Goal: Download file/media

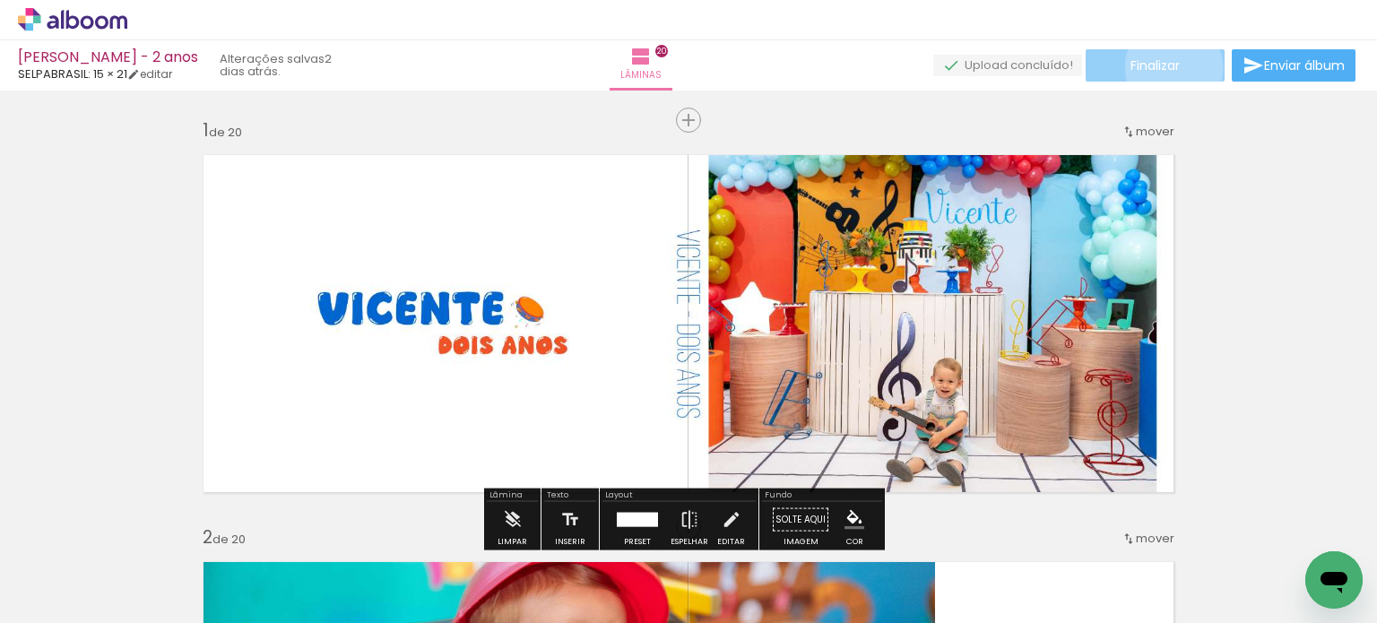
click at [1167, 67] on span "Finalizar" at bounding box center [1154, 65] width 49 height 13
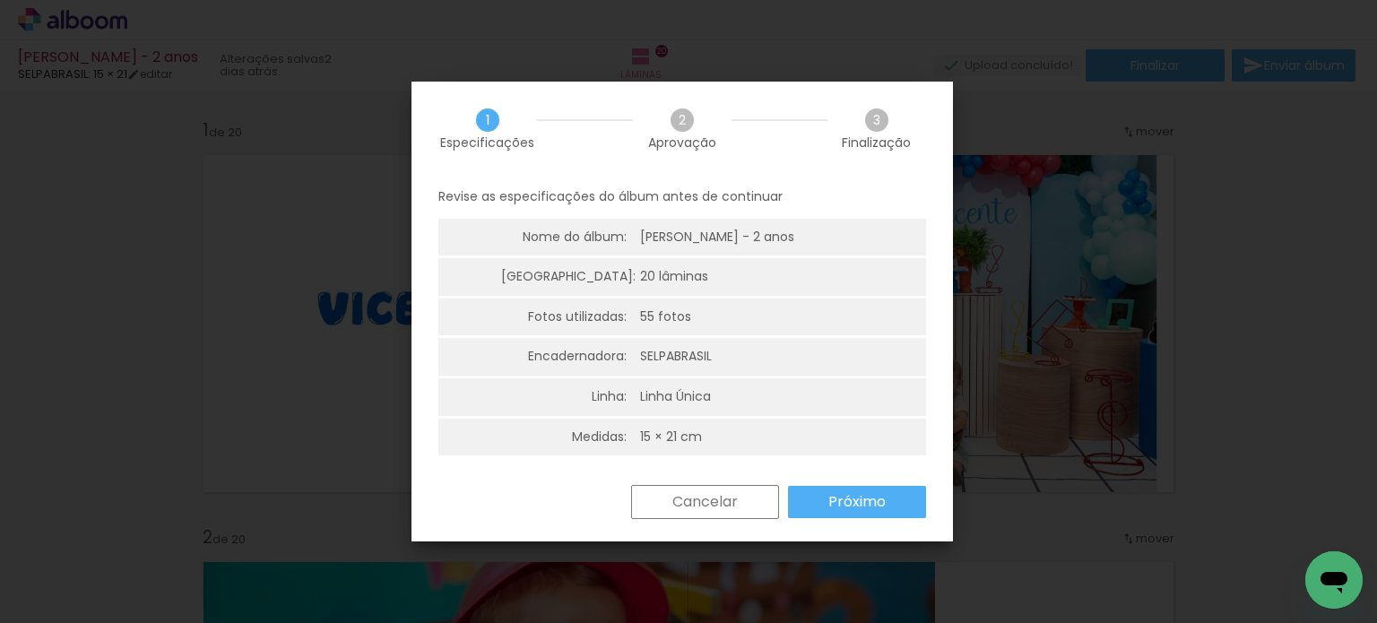
click at [0, 0] on paper-button "Próximo" at bounding box center [0, 0] width 0 height 0
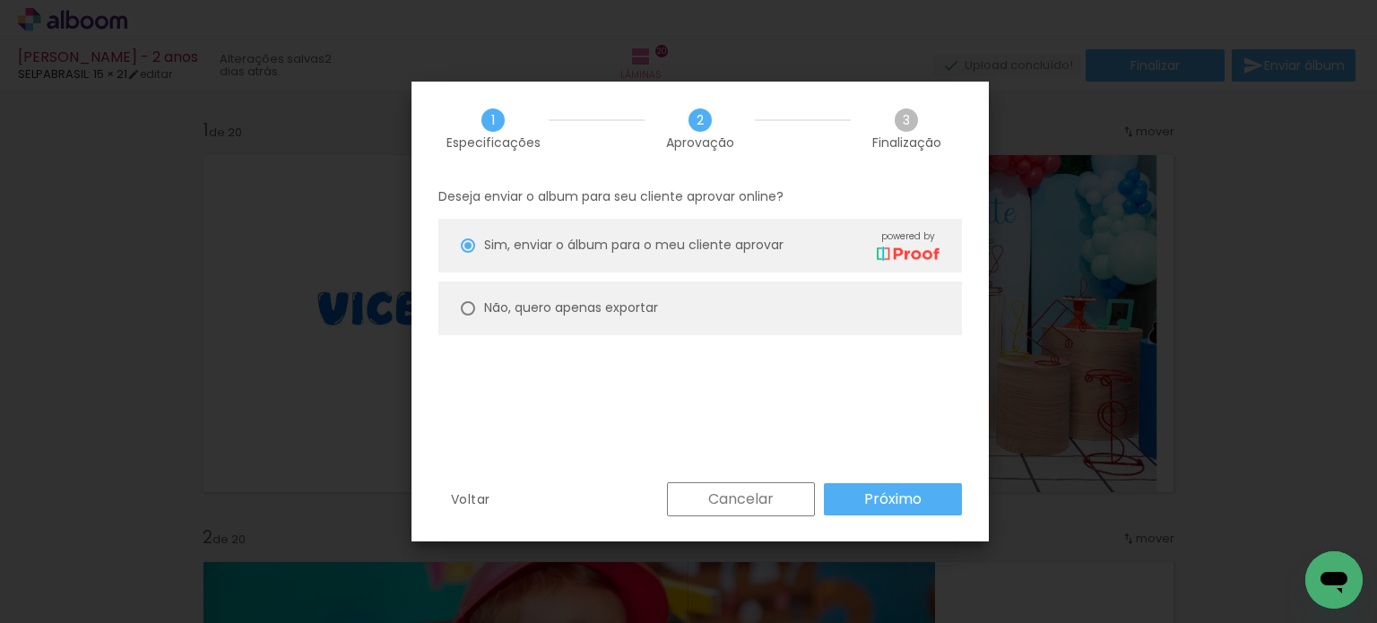
click at [0, 0] on paper-radio-button "Não, quero apenas exportar" at bounding box center [0, 0] width 0 height 0
type paper-radio-button "on"
click at [0, 0] on slot "Próximo" at bounding box center [0, 0] width 0 height 0
type input "Alta, 300 DPI"
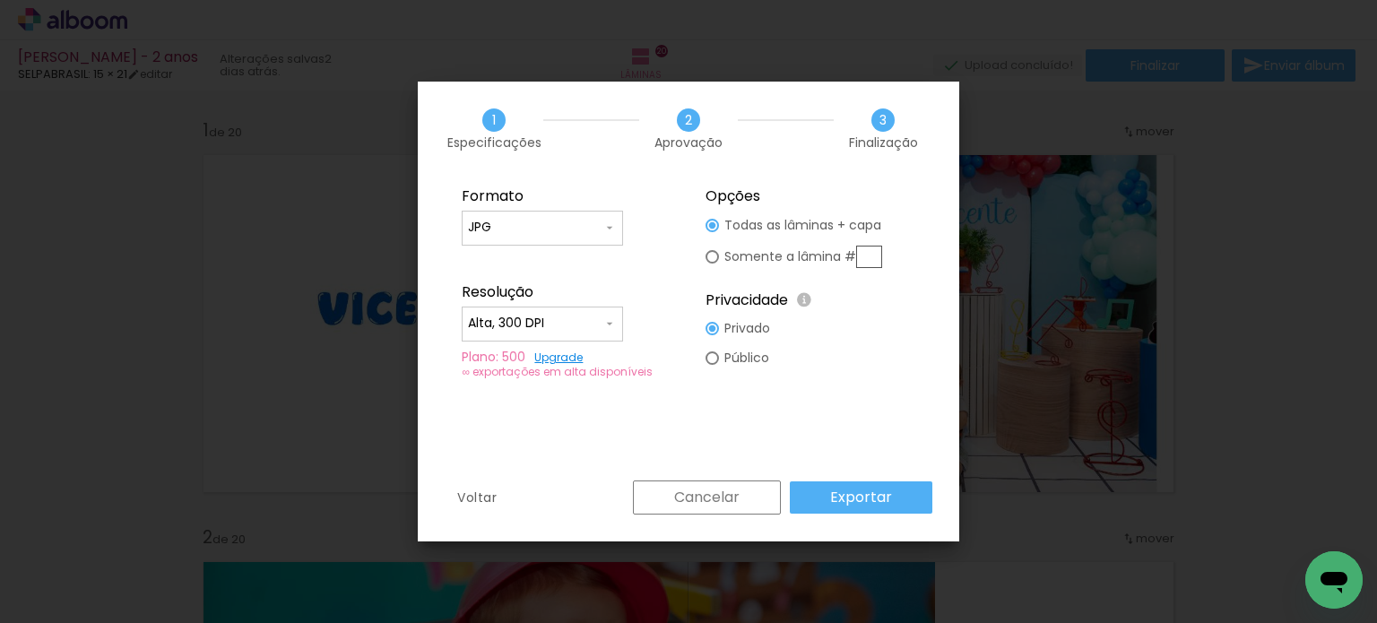
click at [0, 0] on input "text" at bounding box center [0, 0] width 0 height 0
type paper-radio-button "on"
click at [0, 0] on input "text" at bounding box center [0, 0] width 0 height 0
click at [0, 0] on slot "Todas as lâminas + capa" at bounding box center [0, 0] width 0 height 0
type paper-radio-button "on"
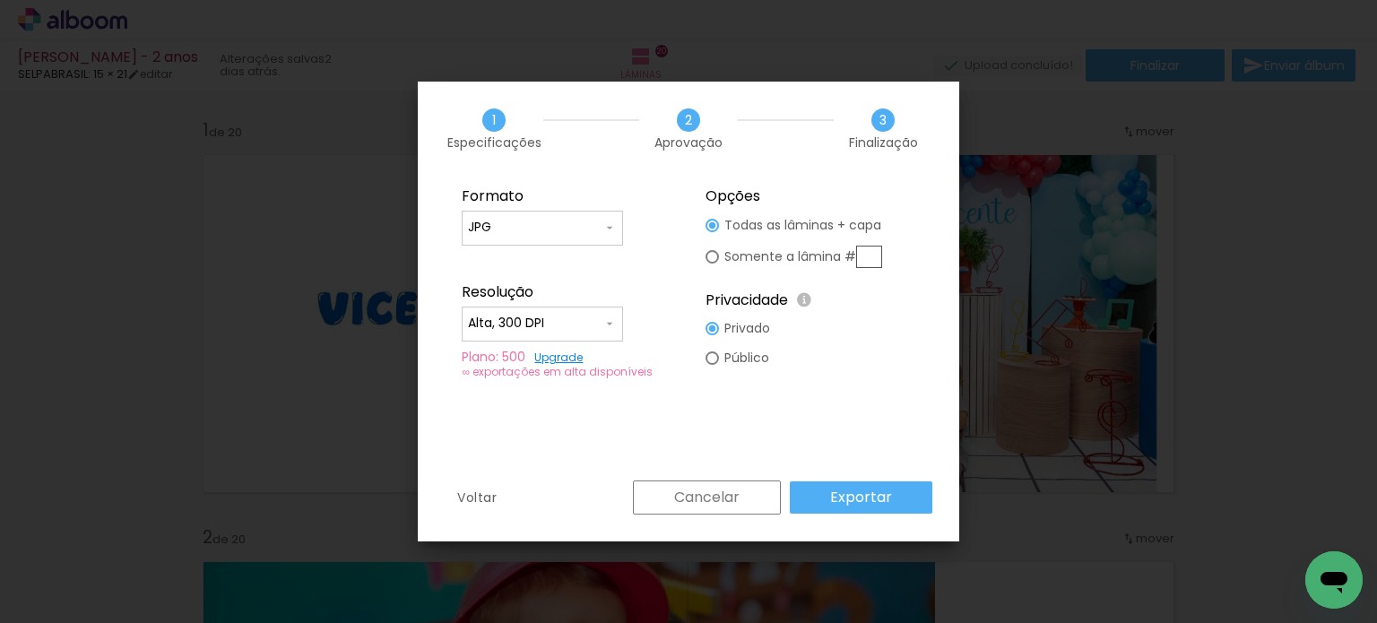
click at [0, 0] on slot "Somente a lâmina #" at bounding box center [0, 0] width 0 height 0
click at [0, 0] on input "text" at bounding box center [0, 0] width 0 height 0
type input "1"
click at [0, 0] on paper-input-container "JPG" at bounding box center [0, 0] width 0 height 0
click at [0, 0] on paper-item "JPG" at bounding box center [0, 0] width 0 height 0
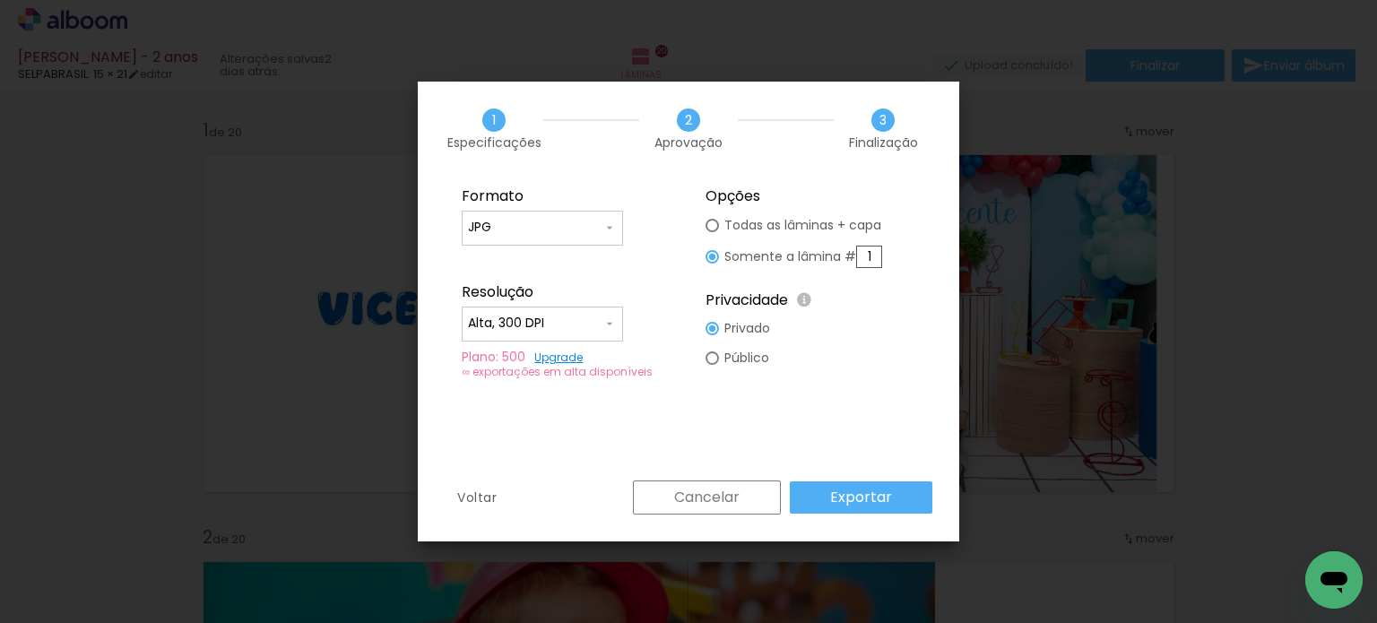
click at [0, 0] on slot "Exportar" at bounding box center [0, 0] width 0 height 0
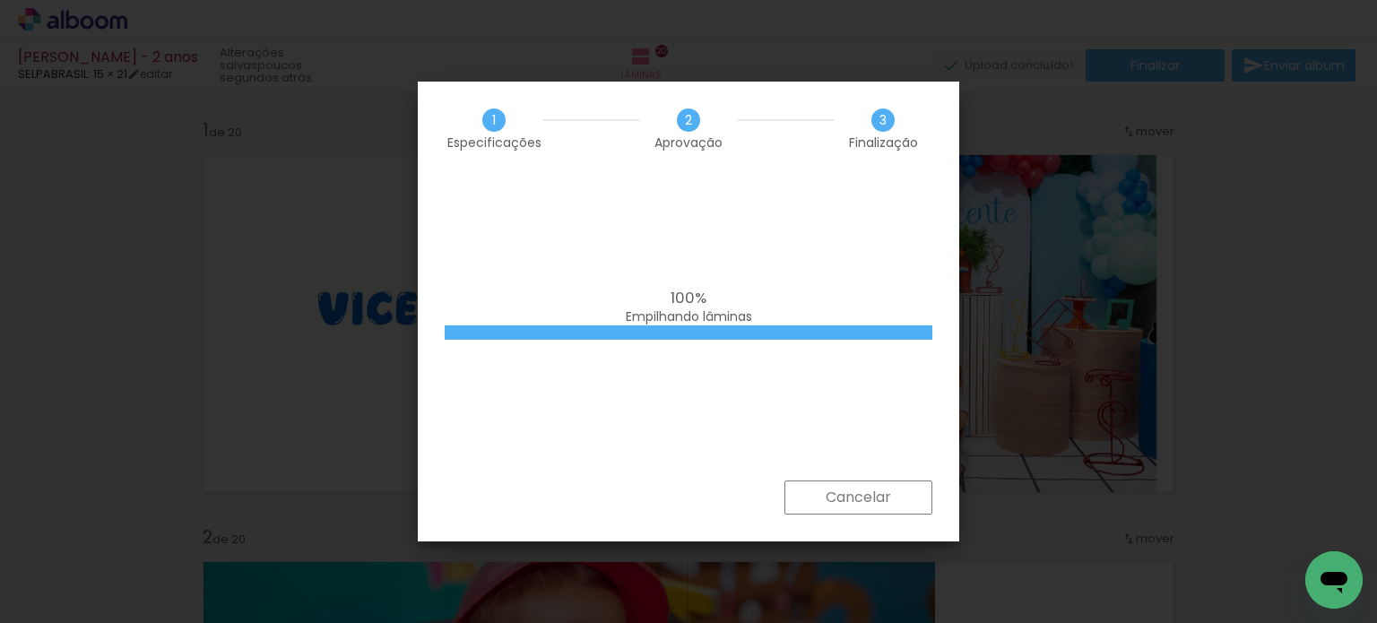
click at [0, 0] on div "100% Empilhando lâminas" at bounding box center [0, 0] width 0 height 0
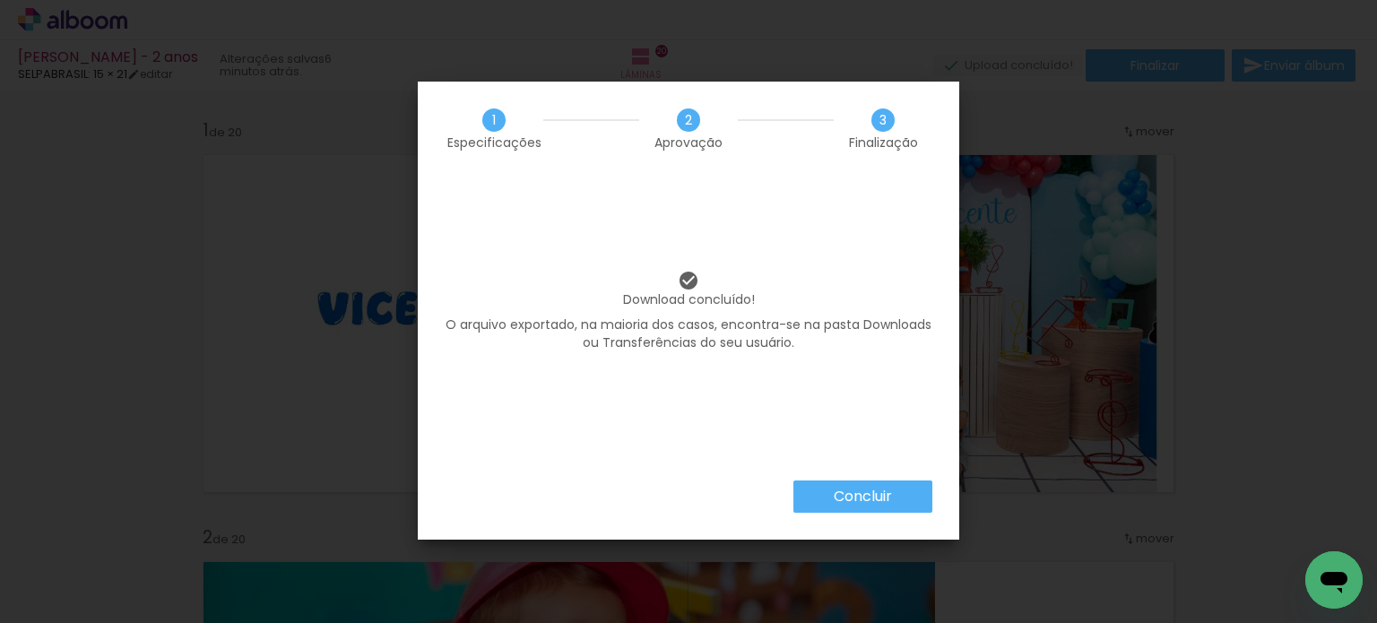
click at [278, 203] on iron-overlay-backdrop at bounding box center [688, 311] width 1377 height 623
